Goal: Communication & Community: Share content

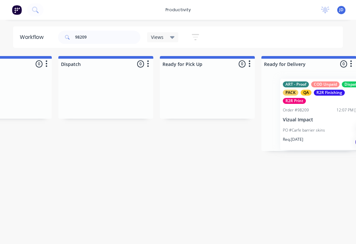
scroll to position [0, 1785]
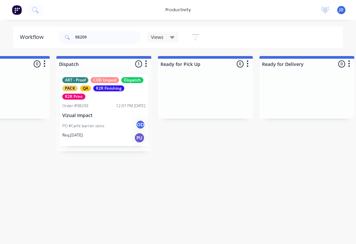
click at [109, 124] on div "PO #Carfe barrier skins GD" at bounding box center [103, 126] width 83 height 13
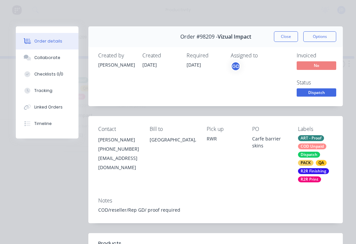
click at [57, 57] on div "Collaborate" at bounding box center [47, 58] width 26 height 6
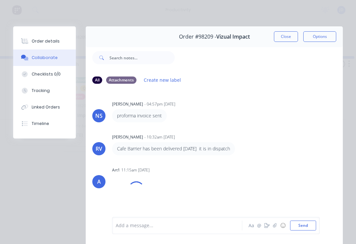
scroll to position [0, 0]
click at [281, 38] on button "Close" at bounding box center [286, 36] width 24 height 11
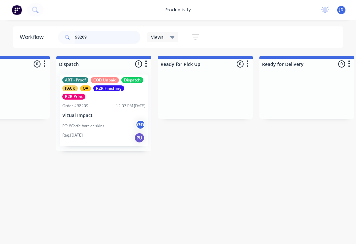
click at [99, 39] on input "98209" at bounding box center [107, 37] width 65 height 13
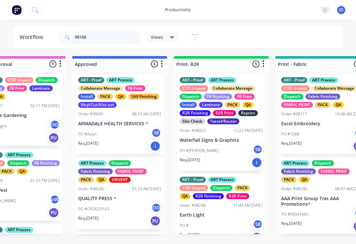
click at [99, 43] on input "98188" at bounding box center [107, 37] width 65 height 13
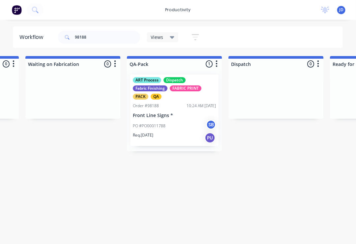
scroll to position [0, 1613]
click at [183, 124] on div "PO #PO00011788 SB" at bounding box center [174, 126] width 83 height 13
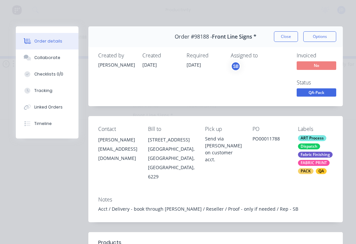
click at [56, 59] on div "Collaborate" at bounding box center [47, 58] width 26 height 6
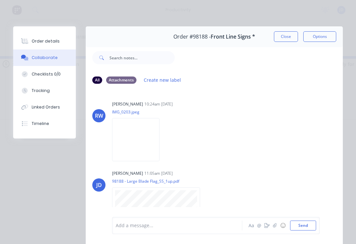
click at [273, 226] on button "button" at bounding box center [275, 225] width 8 height 8
click at [307, 228] on button "Send" at bounding box center [303, 225] width 26 height 10
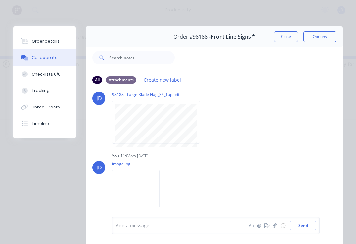
scroll to position [87, 0]
click at [285, 39] on button "Close" at bounding box center [286, 36] width 24 height 11
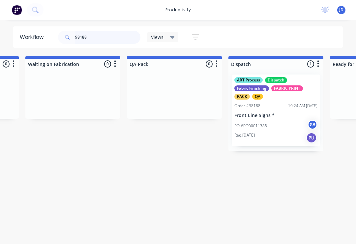
click at [97, 41] on input "98188" at bounding box center [107, 37] width 65 height 13
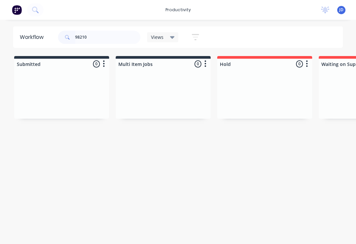
click at [103, 92] on div at bounding box center [61, 93] width 95 height 49
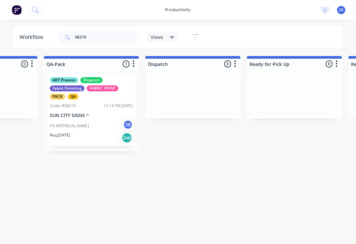
scroll to position [0, 1695]
click at [94, 116] on p "SUN CITY SIGNS ^" at bounding box center [92, 116] width 83 height 6
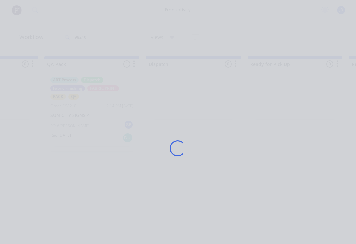
scroll to position [0, 1695]
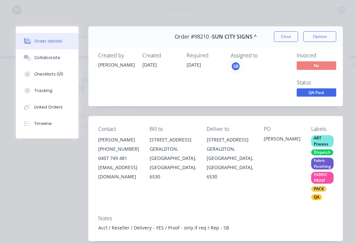
click at [57, 60] on div "Collaborate" at bounding box center [47, 58] width 26 height 6
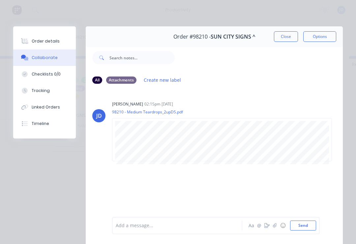
click at [276, 227] on icon "button" at bounding box center [275, 225] width 4 height 4
click at [309, 226] on button "Send" at bounding box center [303, 225] width 26 height 10
click at [273, 226] on icon "button" at bounding box center [275, 225] width 4 height 4
click at [306, 223] on button "Send" at bounding box center [303, 225] width 26 height 10
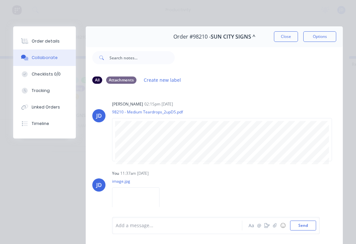
click at [285, 36] on button "Close" at bounding box center [286, 36] width 24 height 11
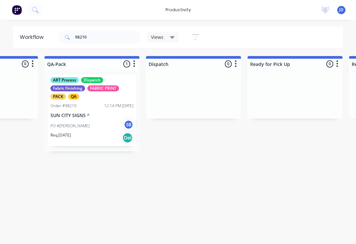
scroll to position [0, 1695]
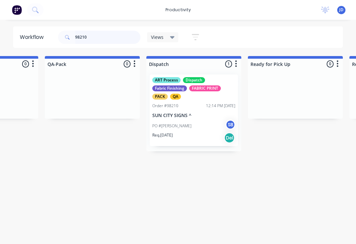
click at [95, 37] on input "98210" at bounding box center [107, 37] width 65 height 13
type input "9"
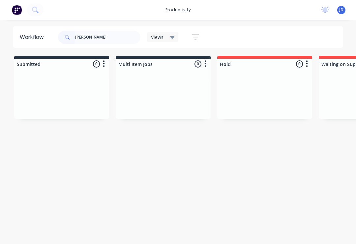
click at [109, 87] on div at bounding box center [61, 93] width 95 height 49
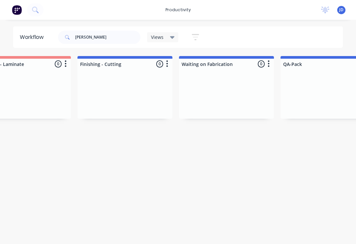
scroll to position [0, 1422]
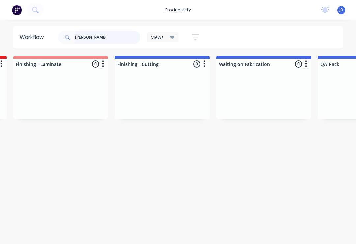
click at [103, 39] on input "[PERSON_NAME]" at bounding box center [107, 37] width 65 height 13
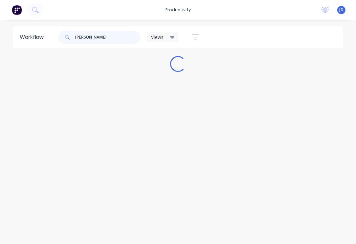
scroll to position [0, 0]
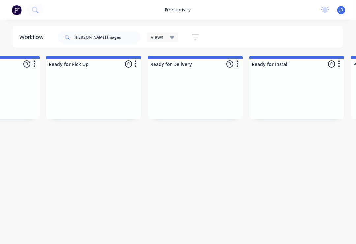
scroll to position [0, 2177]
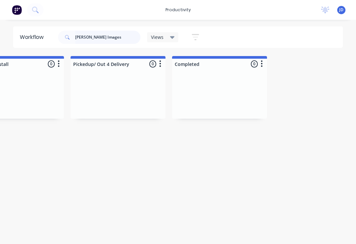
click at [120, 43] on input "[PERSON_NAME] Images" at bounding box center [107, 37] width 65 height 13
type input "C"
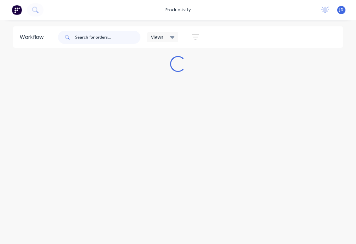
scroll to position [0, 0]
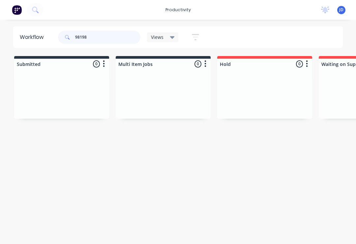
type input "98198"
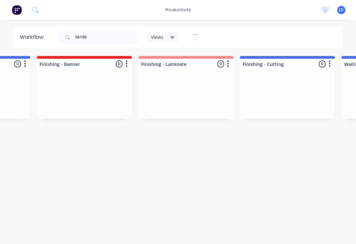
scroll to position [0, 1294]
